Goal: Navigation & Orientation: Find specific page/section

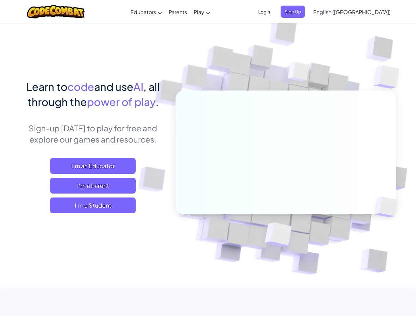
click at [274, 12] on span "Login" at bounding box center [264, 12] width 20 height 12
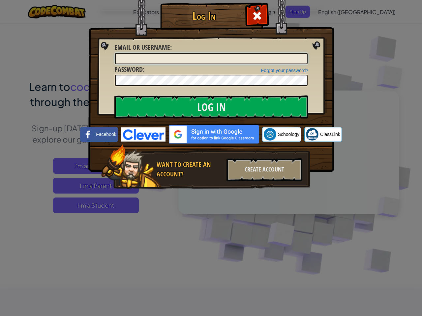
click at [333, 12] on div "Log In Unknown Error Email or Username : Forgot your password? Password : Log I…" at bounding box center [211, 158] width 422 height 316
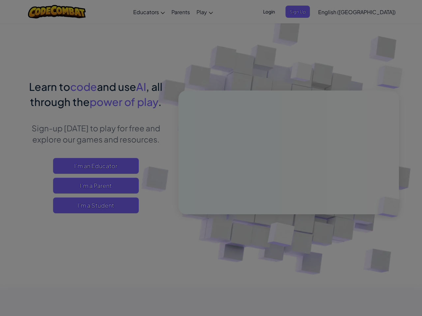
click at [333, 12] on div "Log In Unknown Error Email or Username : Forgot your password? Password : Log I…" at bounding box center [211, 158] width 422 height 316
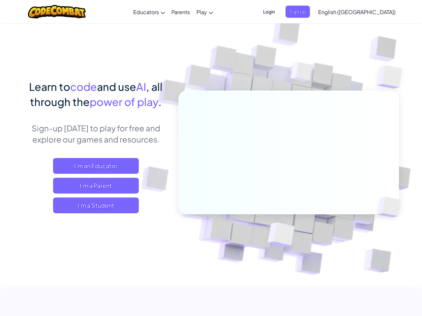
click at [368, 12] on span "English ([GEOGRAPHIC_DATA])" at bounding box center [356, 12] width 77 height 7
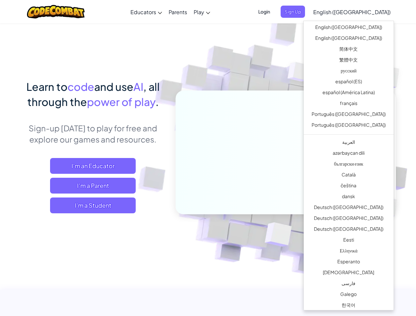
click at [93, 206] on span "I'm a Student" at bounding box center [93, 206] width 86 height 16
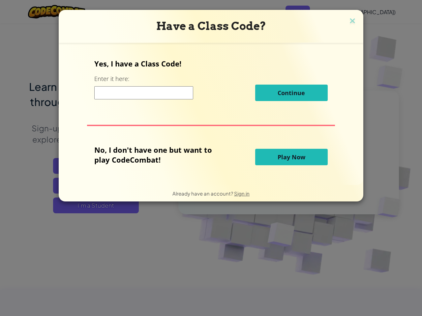
click at [93, 206] on div "Have a Class Code? Yes, I have a Class Code! Enter it here: Continue No, I don'…" at bounding box center [211, 158] width 422 height 316
